Goal: Find specific page/section

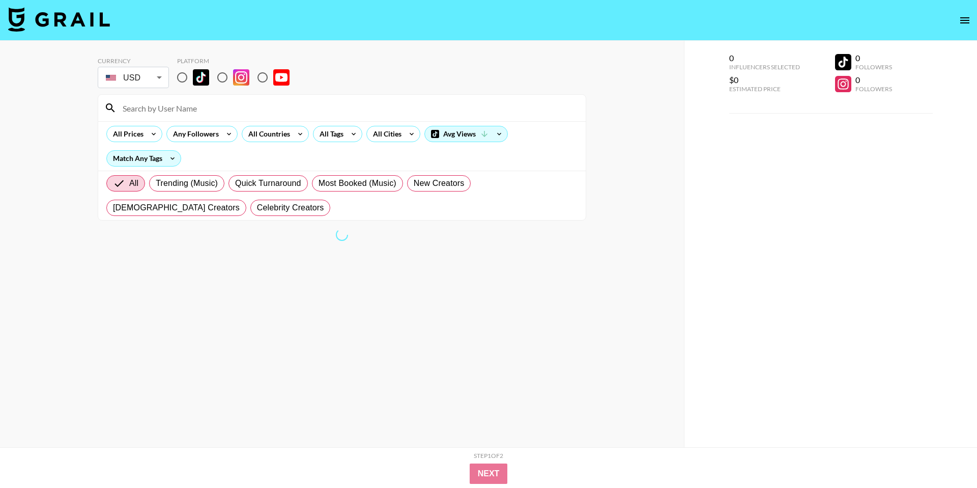
click at [181, 76] on input "radio" at bounding box center [182, 77] width 21 height 21
radio input "true"
click at [182, 77] on input "radio" at bounding box center [182, 77] width 21 height 21
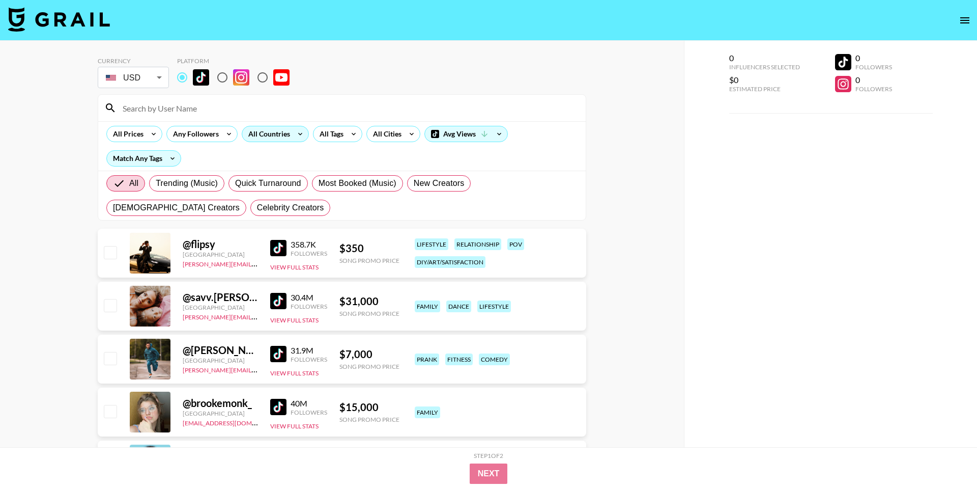
click at [274, 130] on div "All Countries" at bounding box center [267, 133] width 50 height 15
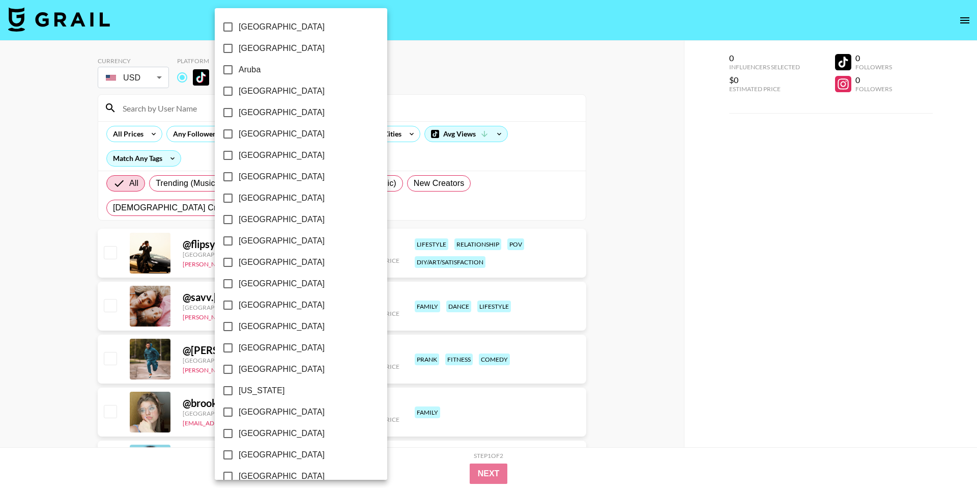
click at [228, 175] on input "[GEOGRAPHIC_DATA]" at bounding box center [227, 176] width 21 height 21
checkbox input "true"
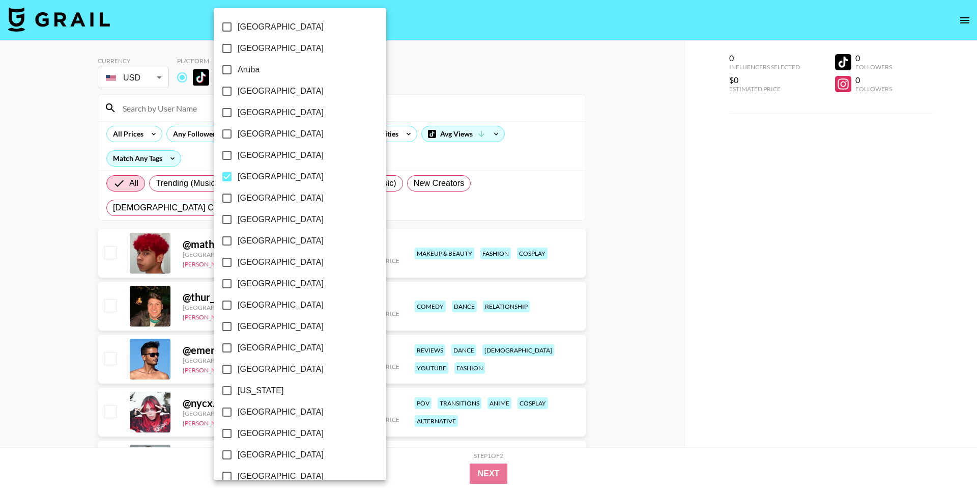
click at [509, 164] on div at bounding box center [488, 244] width 977 height 488
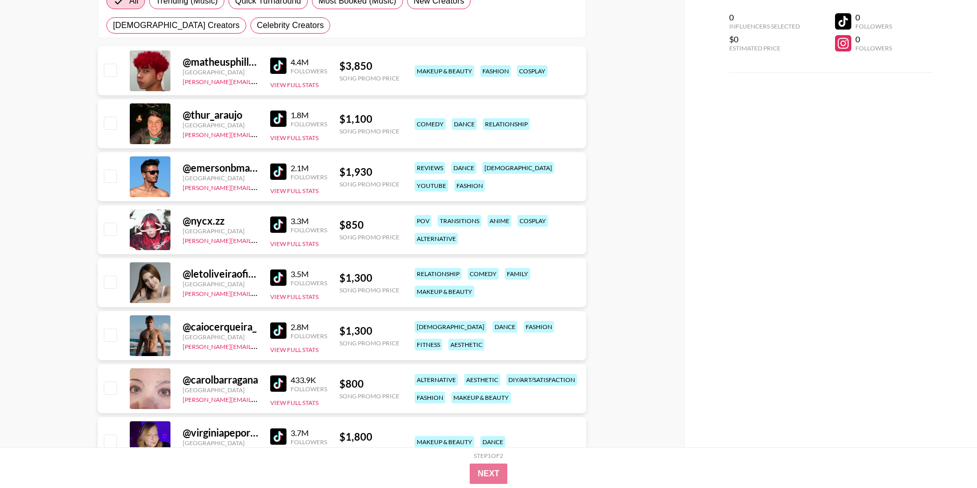
scroll to position [180, 0]
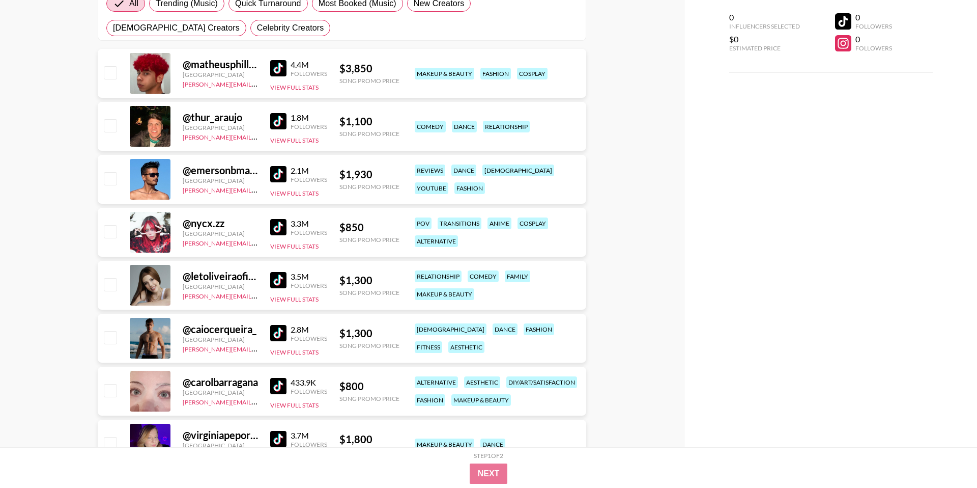
drag, startPoint x: 281, startPoint y: 235, endPoint x: 541, endPoint y: 16, distance: 339.6
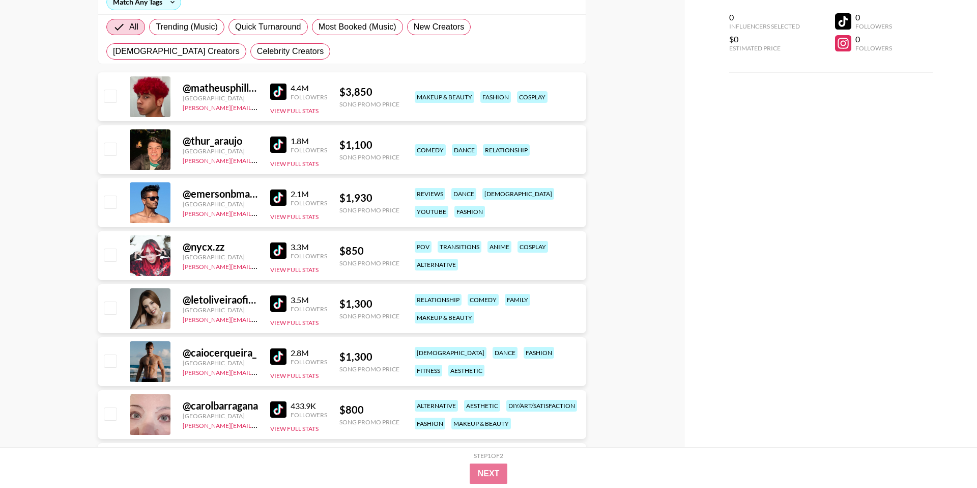
scroll to position [152, 0]
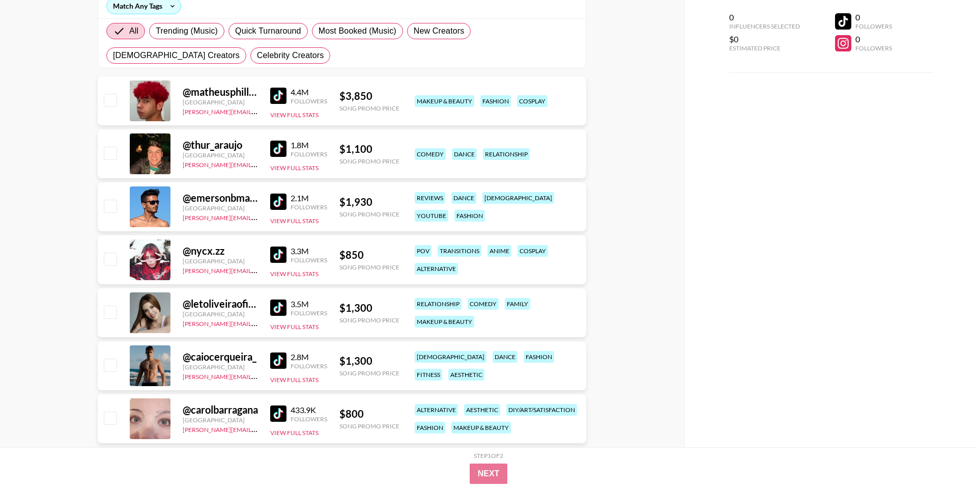
drag, startPoint x: 277, startPoint y: 95, endPoint x: 716, endPoint y: 1, distance: 448.9
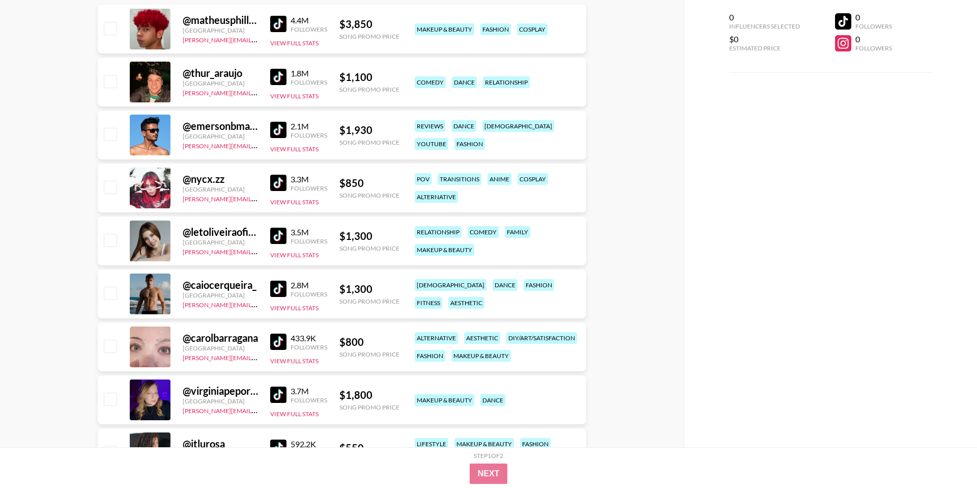
scroll to position [227, 0]
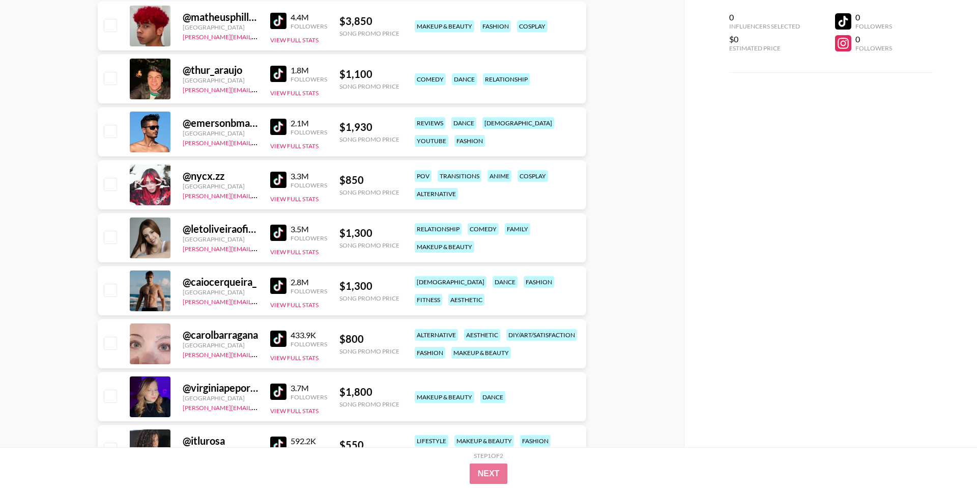
drag, startPoint x: 286, startPoint y: 124, endPoint x: 581, endPoint y: 2, distance: 319.7
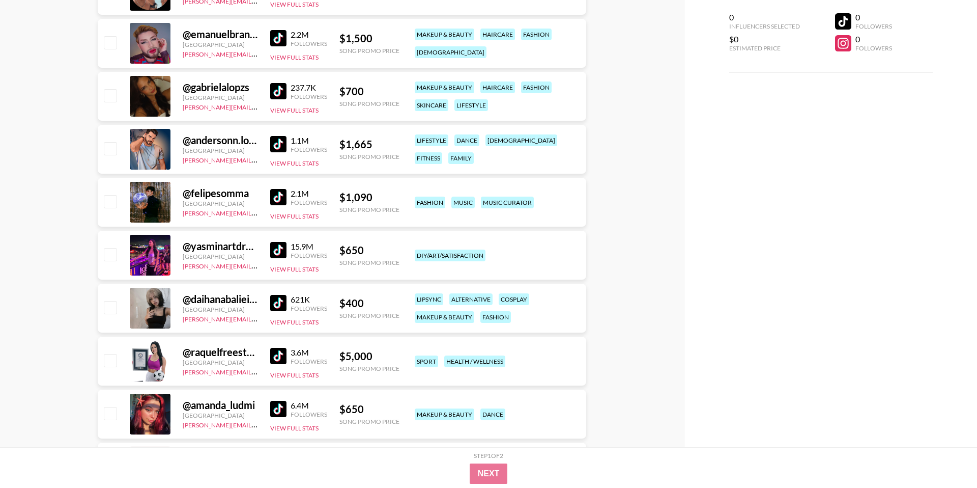
scroll to position [861, 0]
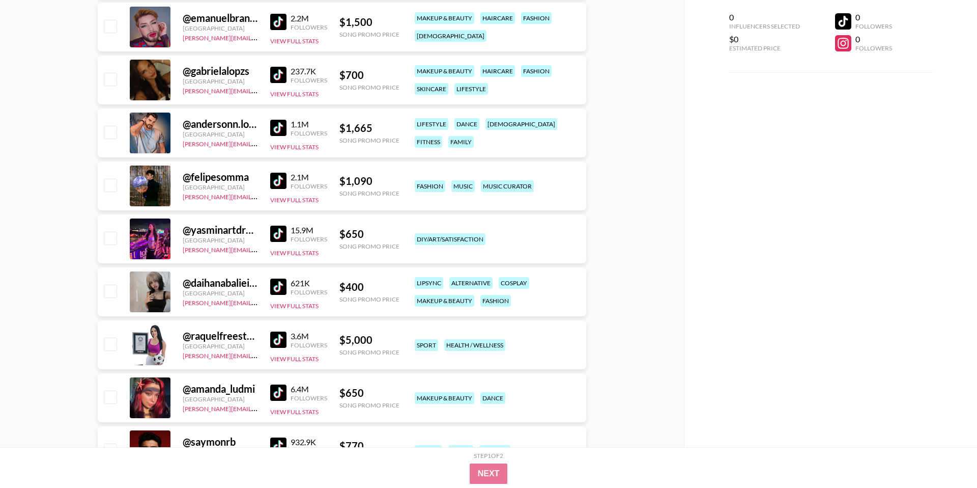
drag, startPoint x: 279, startPoint y: 229, endPoint x: 977, endPoint y: 0, distance: 734.0
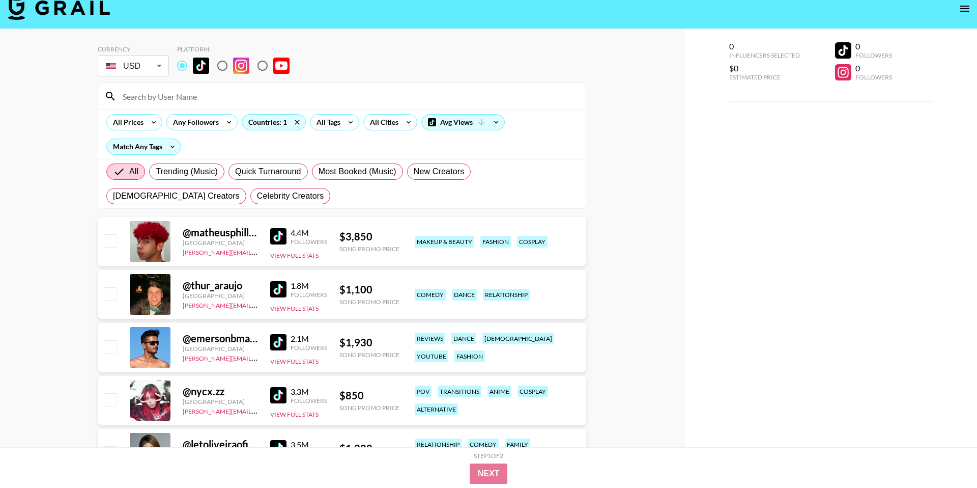
scroll to position [0, 0]
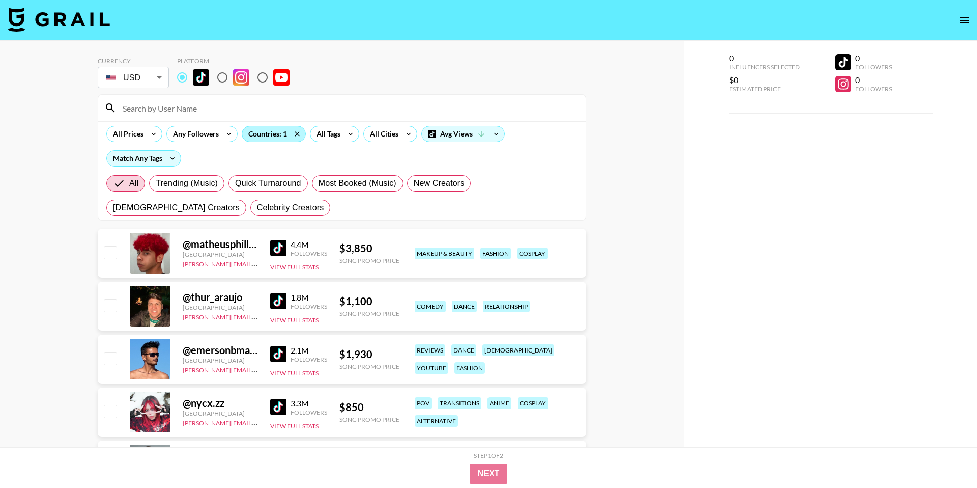
click at [265, 133] on div "Countries: 1" at bounding box center [273, 133] width 63 height 15
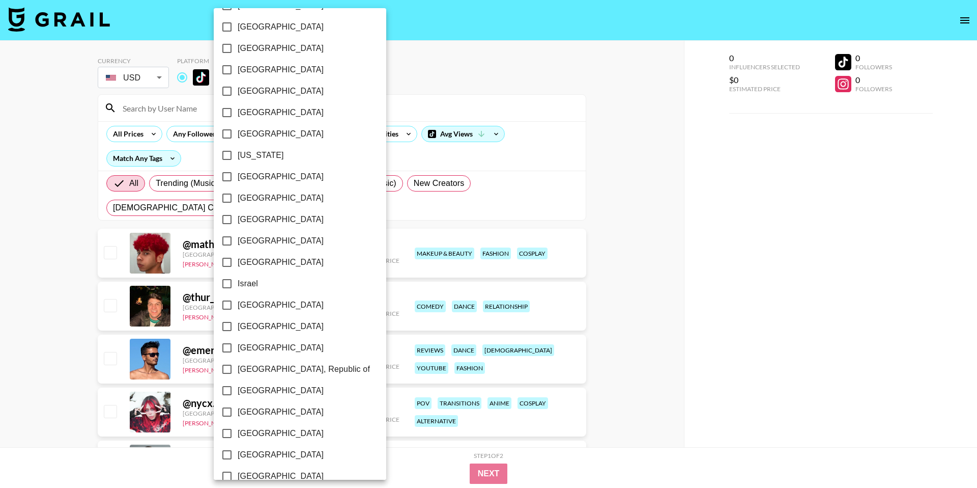
scroll to position [214, 0]
click at [666, 171] on div at bounding box center [488, 244] width 977 height 488
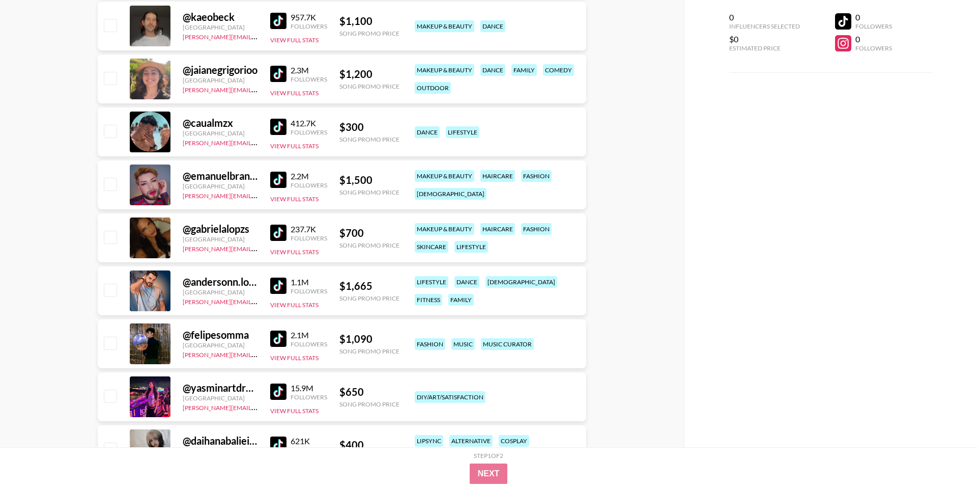
scroll to position [705, 0]
